Goal: Task Accomplishment & Management: Manage account settings

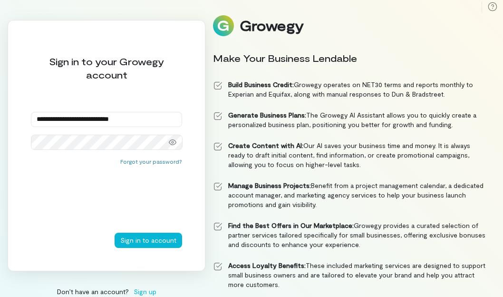
type input "**********"
click at [115, 233] on button "Sign in to account" at bounding box center [149, 240] width 68 height 15
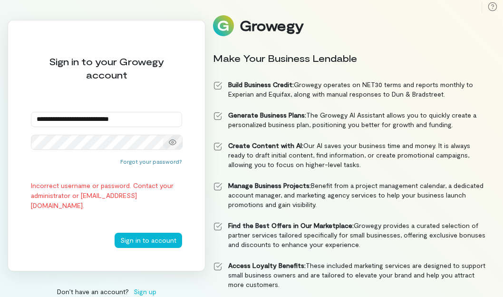
click at [167, 139] on div at bounding box center [172, 142] width 19 height 13
click at [162, 142] on div at bounding box center [106, 142] width 151 height 15
click at [115, 233] on button "Sign in to account" at bounding box center [149, 240] width 68 height 15
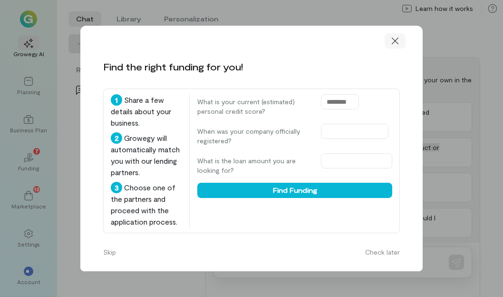
click at [397, 39] on icon at bounding box center [396, 41] width 10 height 10
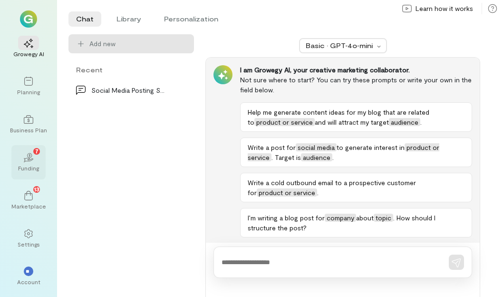
click at [25, 152] on div "02 7" at bounding box center [28, 157] width 21 height 14
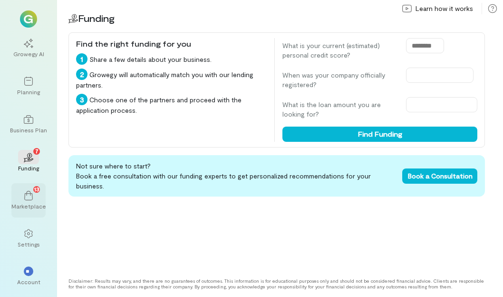
click at [29, 200] on div "13" at bounding box center [28, 195] width 21 height 14
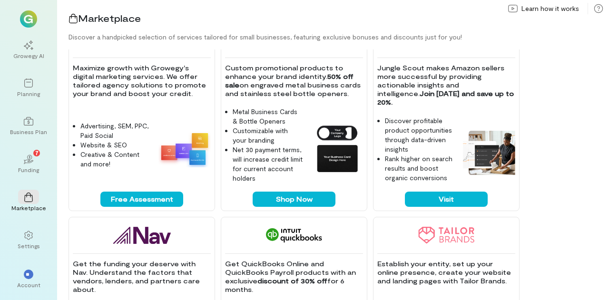
scroll to position [476, 0]
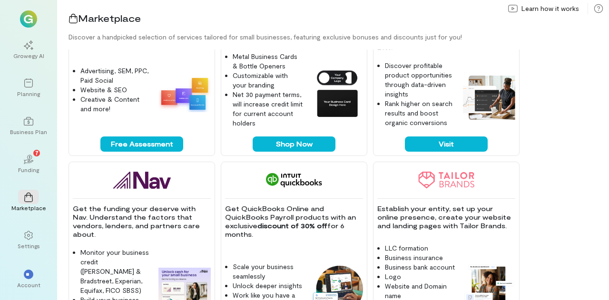
click at [290, 135] on div "Metal Business Cards & Bottle Openers Customizable with your branding Net 30 pa…" at bounding box center [268, 94] width 86 height 84
click at [290, 149] on button "Shop Now" at bounding box center [294, 144] width 83 height 15
click at [28, 271] on div "**" at bounding box center [29, 275] width 10 height 10
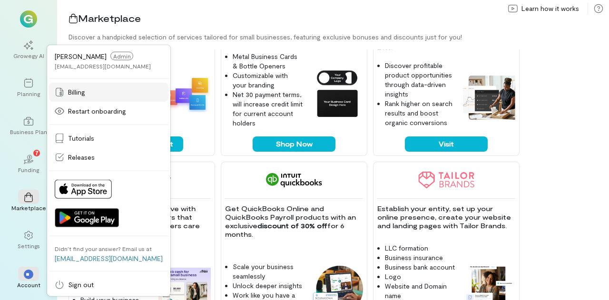
click at [83, 85] on link "Billing" at bounding box center [108, 92] width 119 height 19
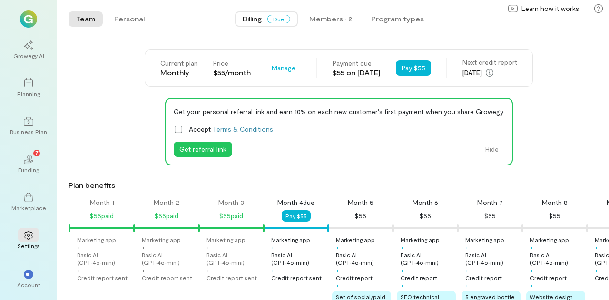
scroll to position [0, 97]
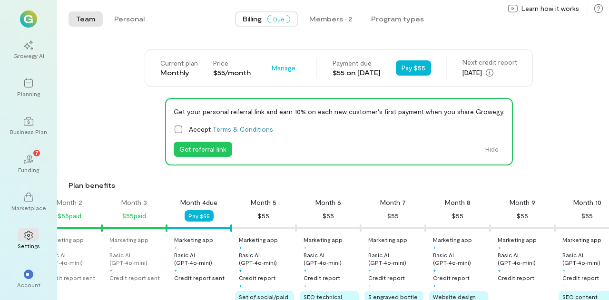
click at [179, 132] on icon at bounding box center [179, 130] width 10 height 10
click at [208, 150] on button "Get referral link" at bounding box center [203, 149] width 59 height 15
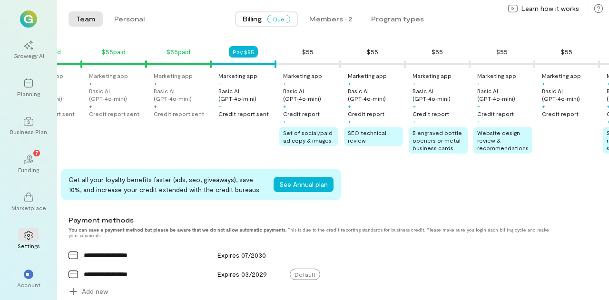
scroll to position [0, 0]
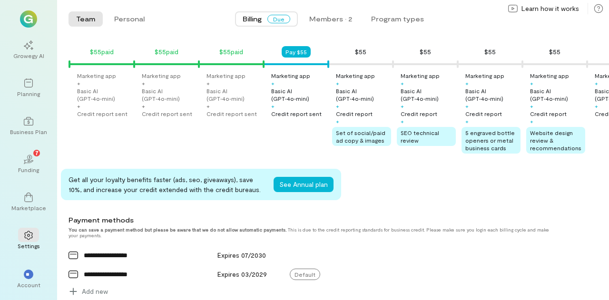
click at [299, 79] on div "Marketing app" at bounding box center [290, 76] width 39 height 8
click at [31, 119] on icon at bounding box center [29, 122] width 10 height 10
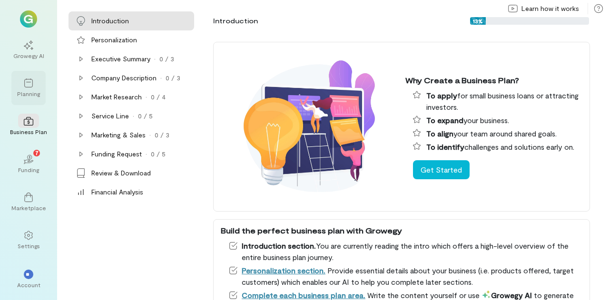
click at [31, 91] on div "Planning" at bounding box center [28, 94] width 23 height 8
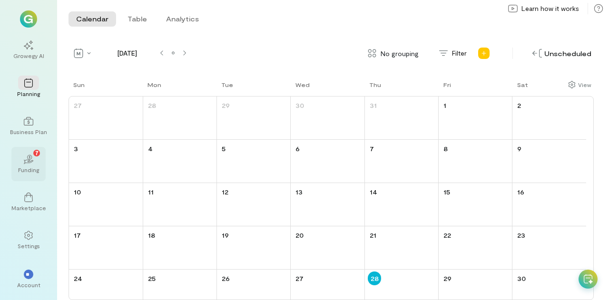
click at [32, 156] on icon "02" at bounding box center [29, 160] width 10 height 10
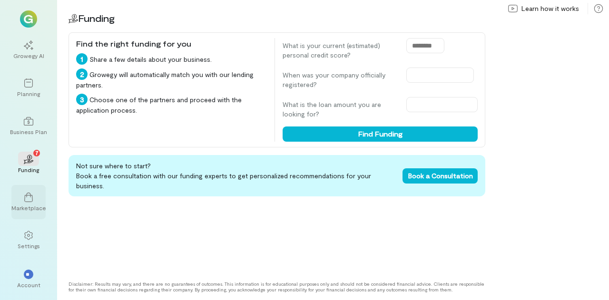
click at [24, 196] on icon at bounding box center [29, 198] width 10 height 10
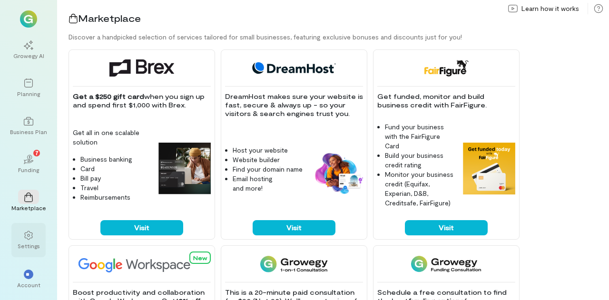
click at [25, 236] on icon at bounding box center [29, 236] width 10 height 10
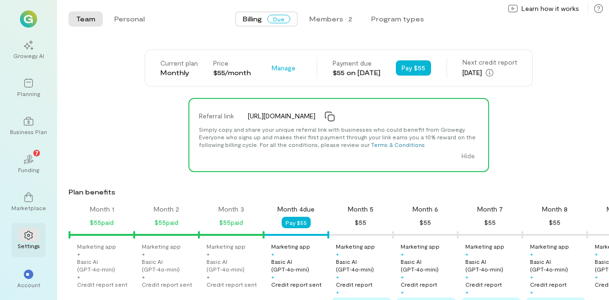
scroll to position [0, 97]
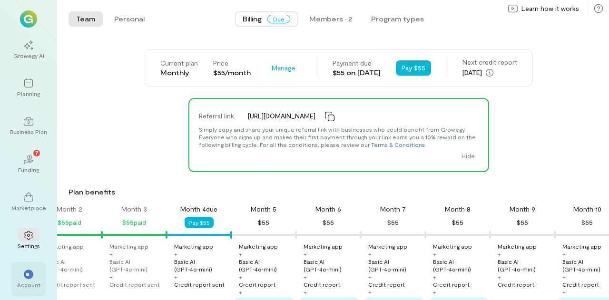
click at [28, 271] on div "**" at bounding box center [29, 275] width 10 height 10
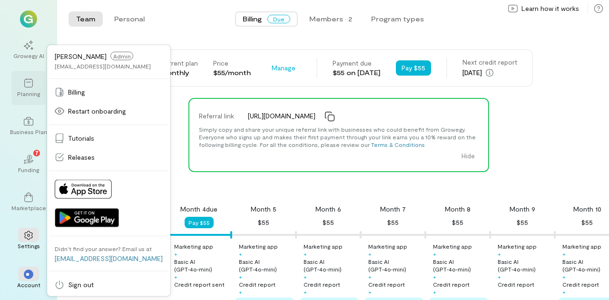
click at [29, 79] on icon at bounding box center [29, 83] width 10 height 10
